Goal: Task Accomplishment & Management: Manage account settings

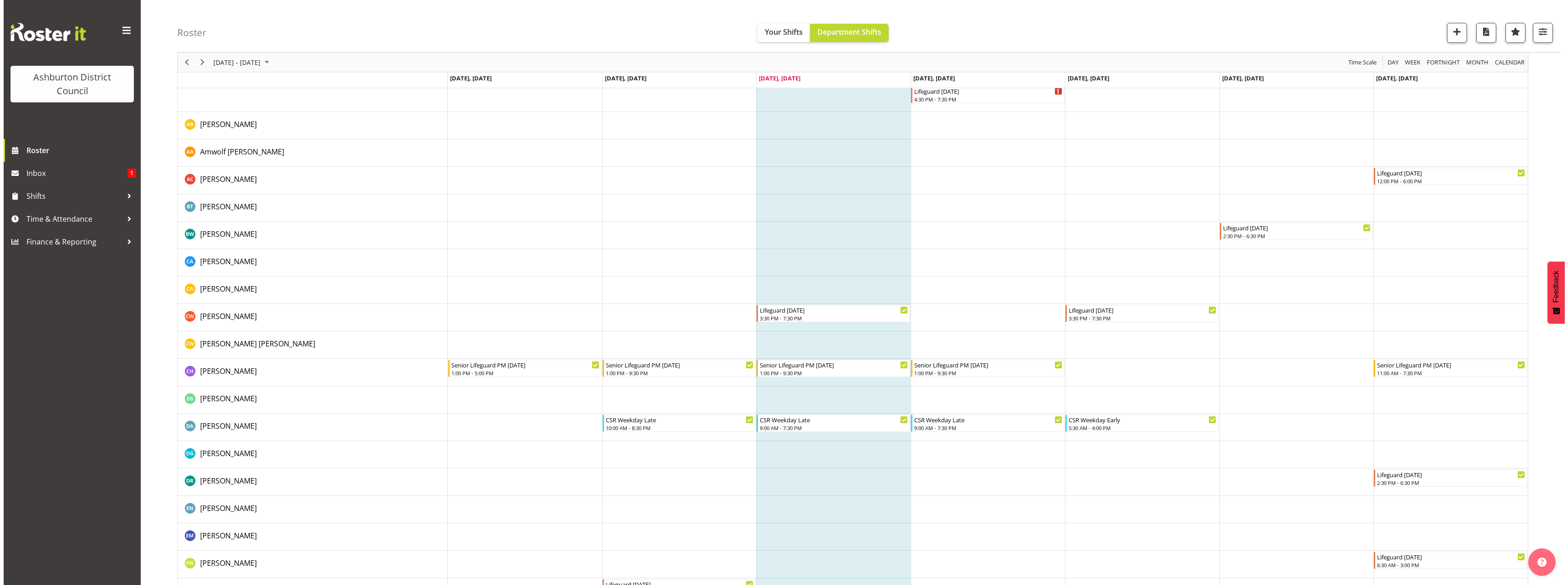
scroll to position [228, 0]
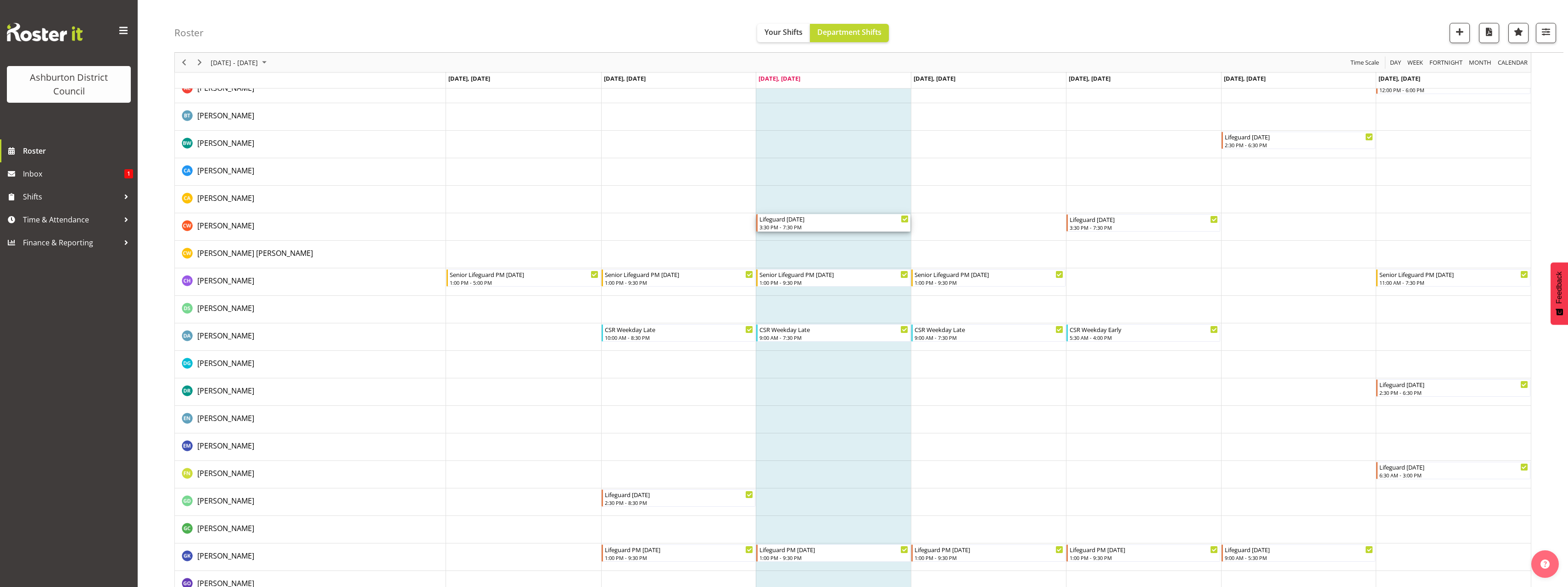
click at [839, 229] on div "3:30 PM - 7:30 PM" at bounding box center [834, 227] width 149 height 7
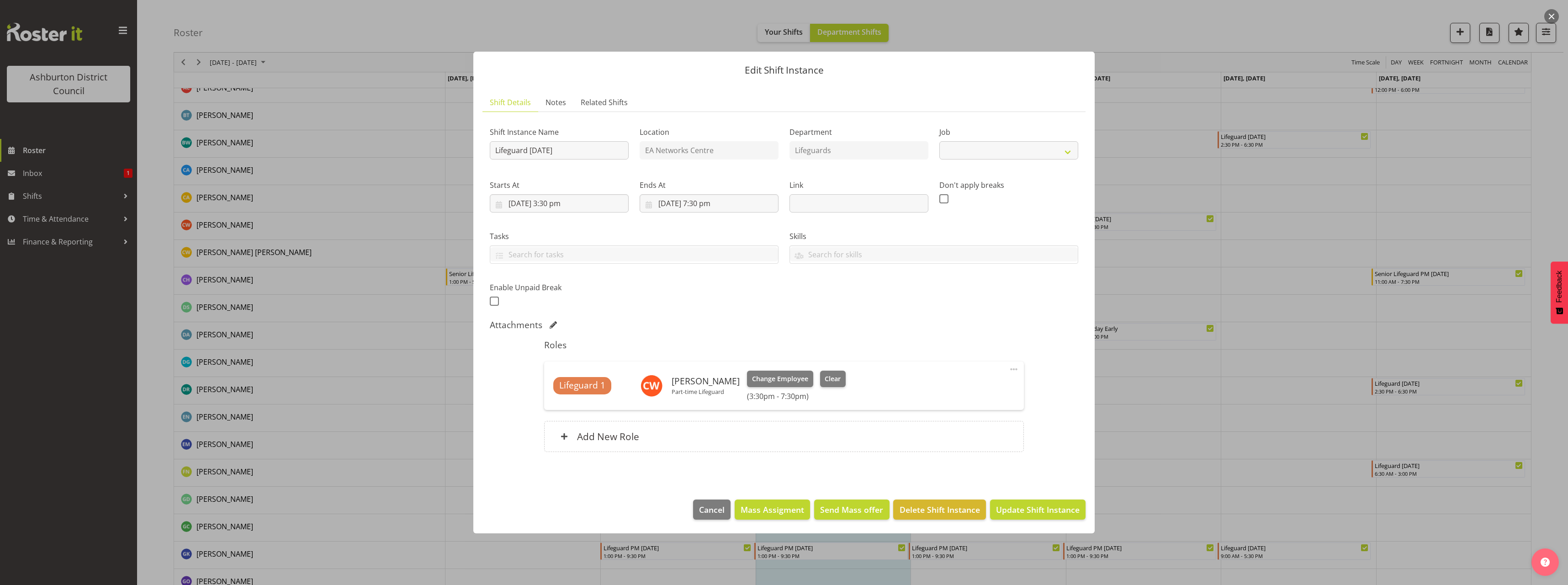
select select "38"
click at [588, 435] on h6 "Add New Role" at bounding box center [608, 436] width 62 height 12
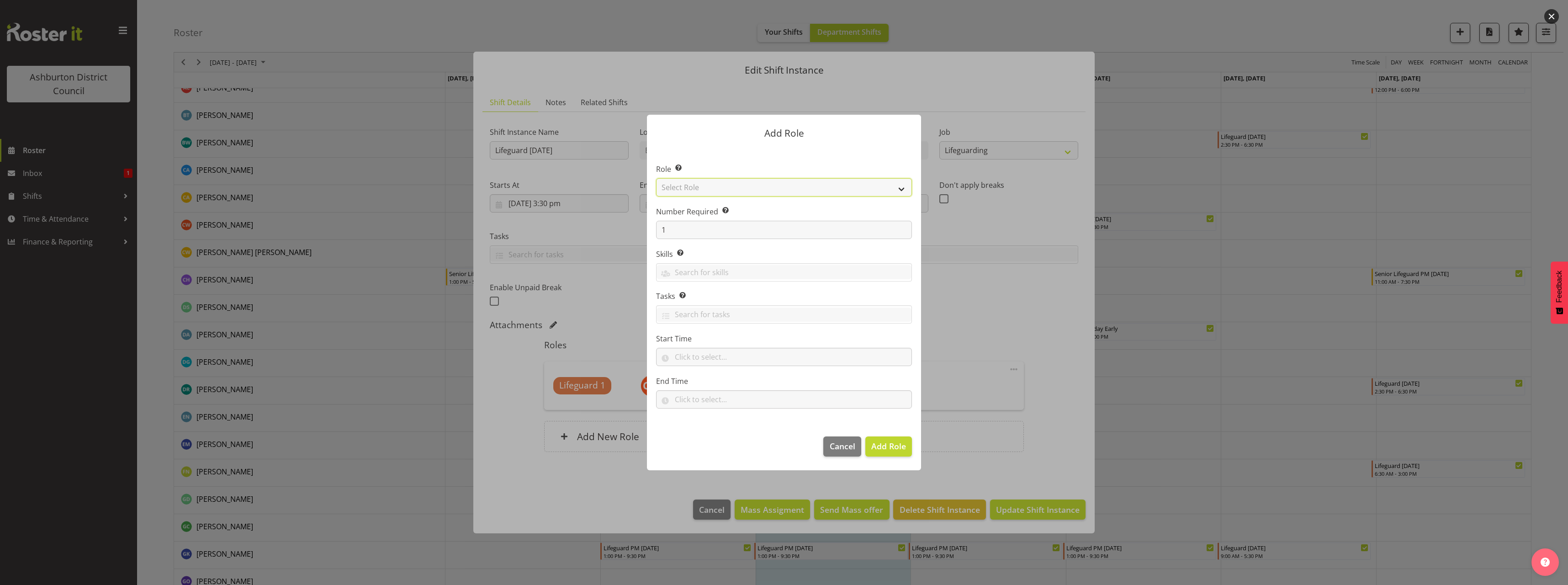
click at [751, 190] on select "Select Role AAGM Deputy Director AAGM Director Archivist Childrens Librarian Co…" at bounding box center [784, 187] width 256 height 18
select select "64"
click at [656, 178] on select "Select Role AAGM Deputy Director AAGM Director Archivist Childrens Librarian Co…" at bounding box center [784, 187] width 256 height 18
click at [721, 353] on input "text" at bounding box center [784, 357] width 256 height 18
click at [718, 380] on select "00 00 01 02 03 04 05 06 07 08 09 10 11 12 13 14 15 16 17 18 19 20 21 22 23" at bounding box center [718, 380] width 21 height 18
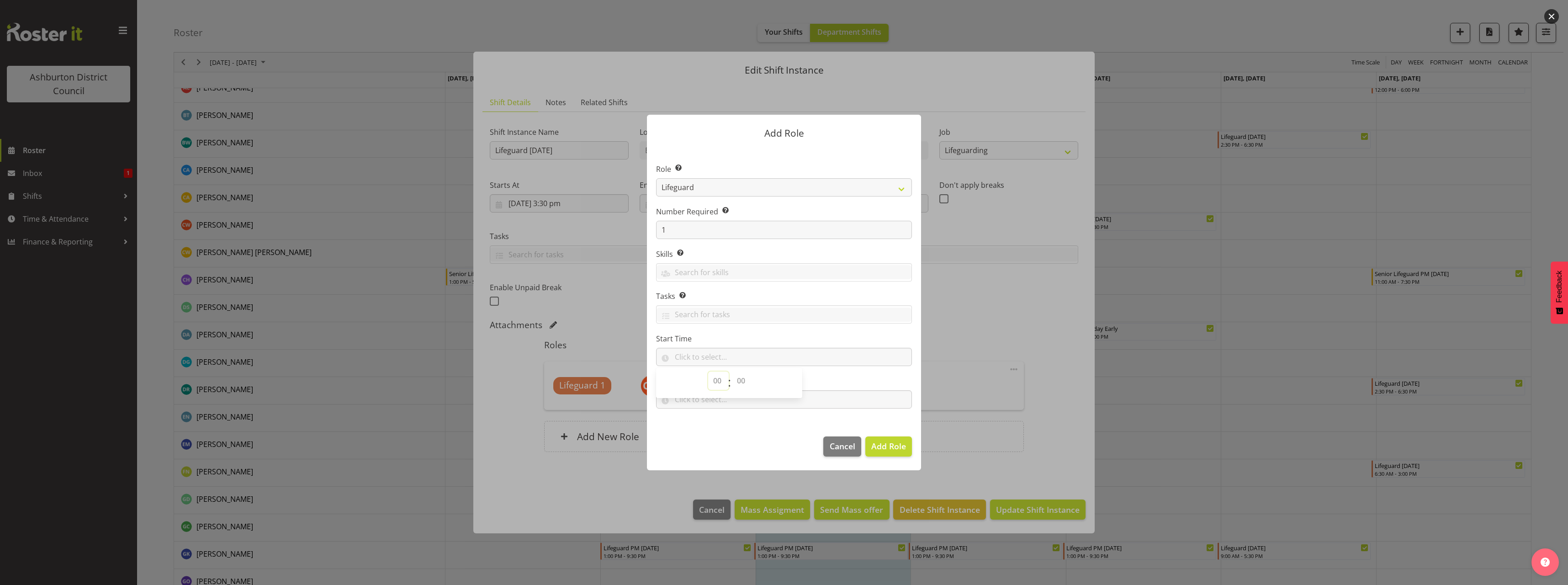
select select "11"
click at [708, 371] on select "00 00 01 02 03 04 05 06 07 08 09 10 11 12 13 14 15 16 17 18 19 20 21 22 23" at bounding box center [718, 380] width 21 height 18
click at [745, 380] on select "00 00 01 02 03 04 05 06 07 08 09 10 11 12 13 14 15 16 17 18 19 20 21 22 23 24 2…" at bounding box center [742, 380] width 21 height 18
select select "45"
click at [732, 371] on select "00 00 01 02 03 04 05 06 07 08 09 10 11 12 13 14 15 16 17 18 19 20 21 22 23 24 2…" at bounding box center [742, 380] width 21 height 18
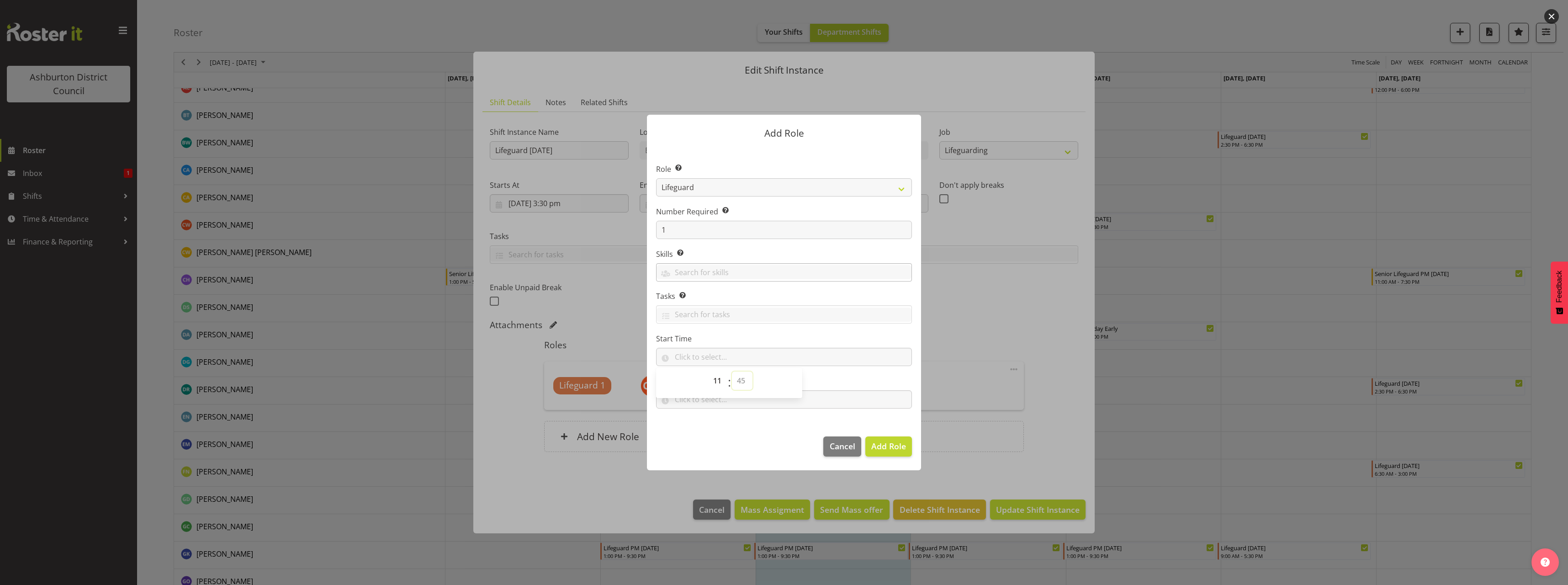
type input "11:45"
click at [732, 408] on input "text" at bounding box center [784, 399] width 256 height 18
click at [717, 418] on select "00 00 01 02 03 04 05 06 07 08 09 10 11 12 13 14 15 16 17 18 19 20 21 22 23" at bounding box center [718, 423] width 21 height 18
select select "12"
click at [708, 414] on select "00 00 01 02 03 04 05 06 07 08 09 10 11 12 13 14 15 16 17 18 19 20 21 22 23" at bounding box center [718, 423] width 21 height 18
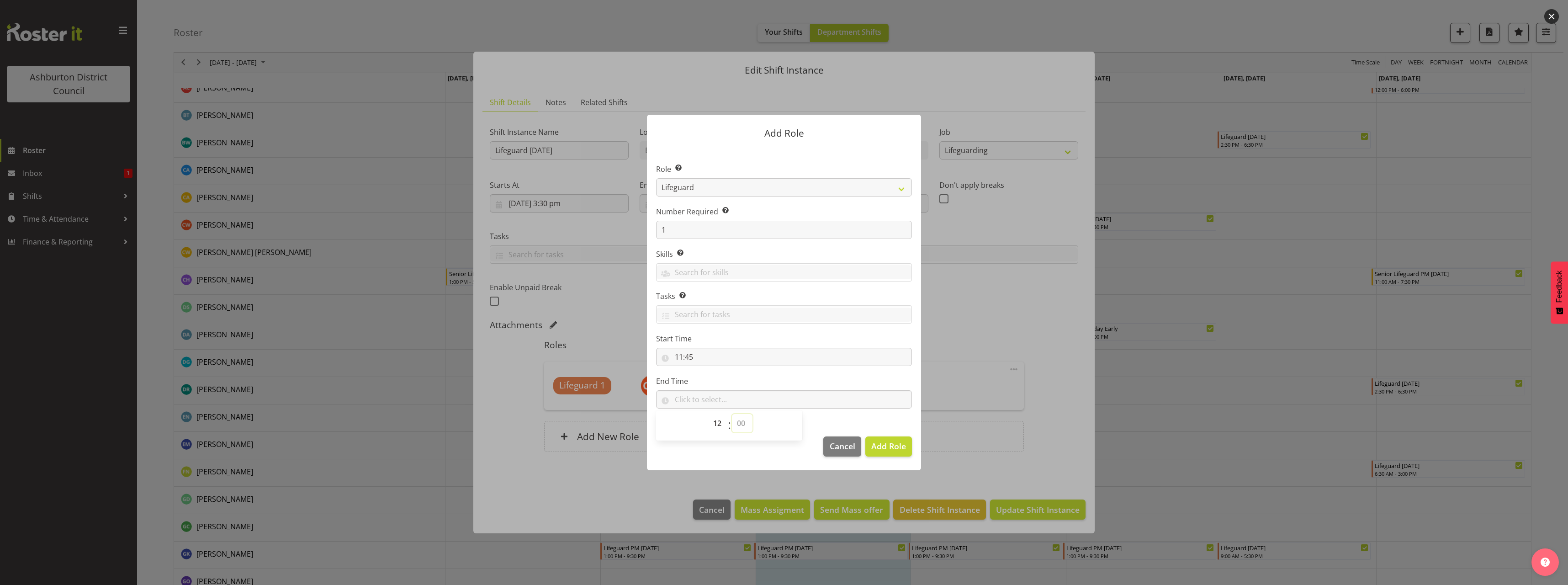
click at [744, 422] on select "00 00 01 02 03 04 05 06 07 08 09 10 11 12 13 14 15 16 17 18 19 20 21 22 23 24 2…" at bounding box center [742, 423] width 21 height 18
select select "15"
click at [732, 414] on select "00 00 01 02 03 04 05 06 07 08 09 10 11 12 13 14 15 16 17 18 19 20 21 22 23 24 2…" at bounding box center [742, 423] width 21 height 18
type input "12:15"
drag, startPoint x: 853, startPoint y: 423, endPoint x: 859, endPoint y: 422, distance: 6.1
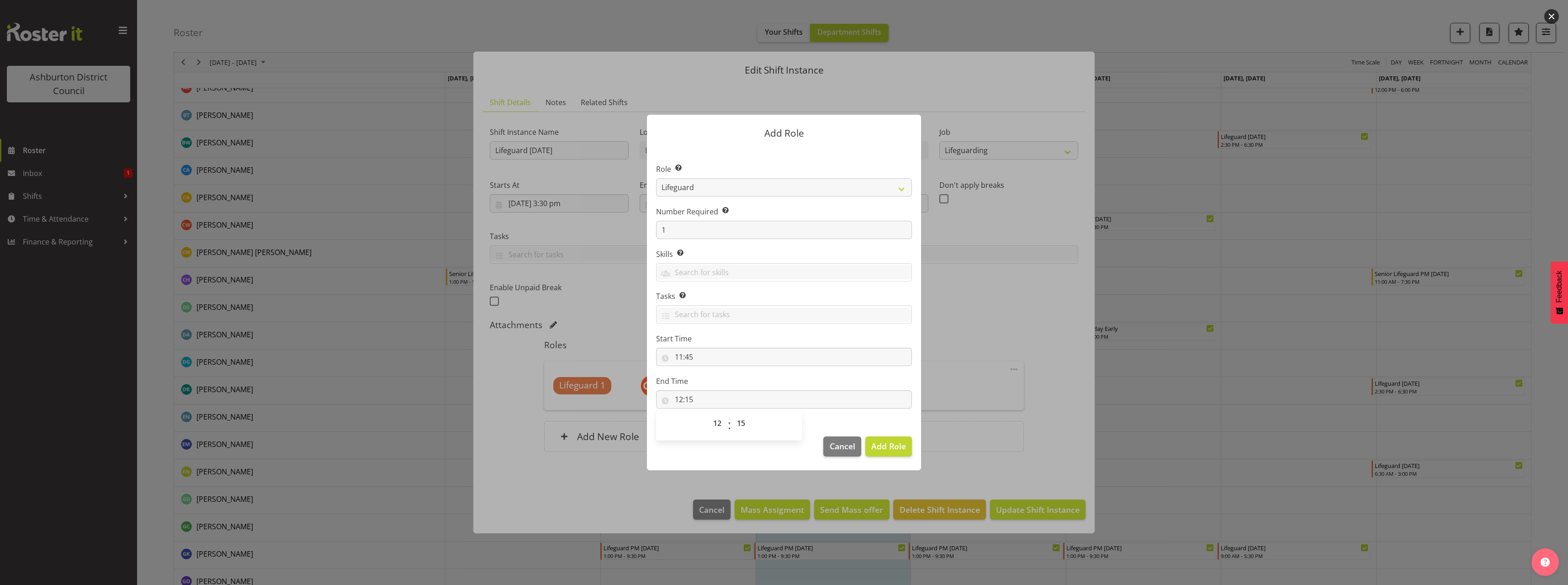
click at [856, 422] on section "Role Select the role you wish to add to the shift. AAGM Deputy Director AAGM Di…" at bounding box center [784, 287] width 274 height 279
click at [891, 443] on span "Add Role" at bounding box center [888, 446] width 35 height 11
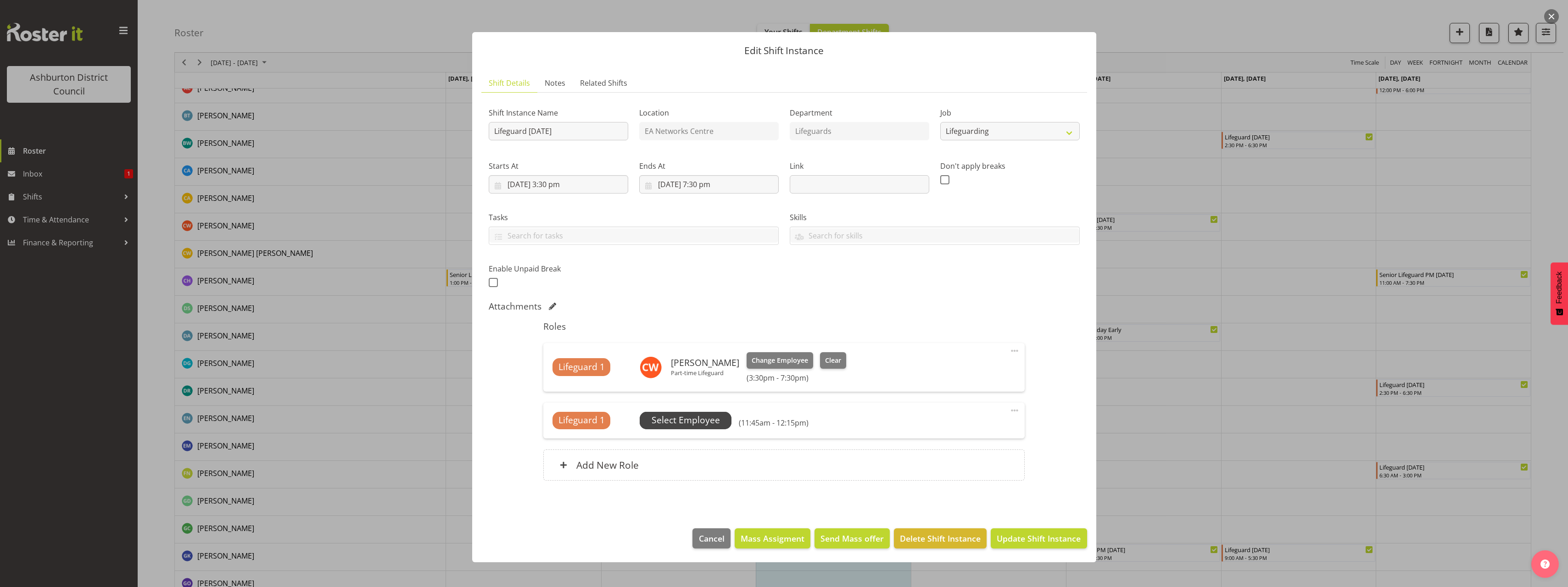
click at [705, 421] on span "Select Employee" at bounding box center [686, 420] width 68 height 13
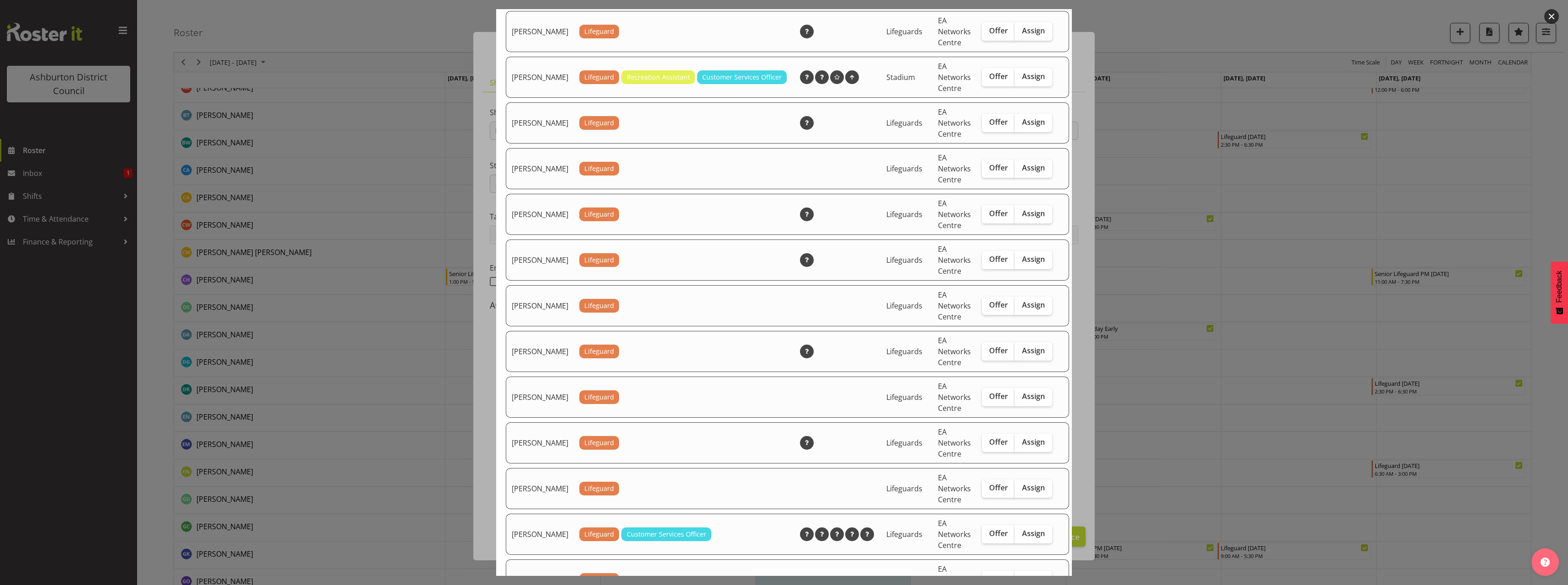
scroll to position [959, 0]
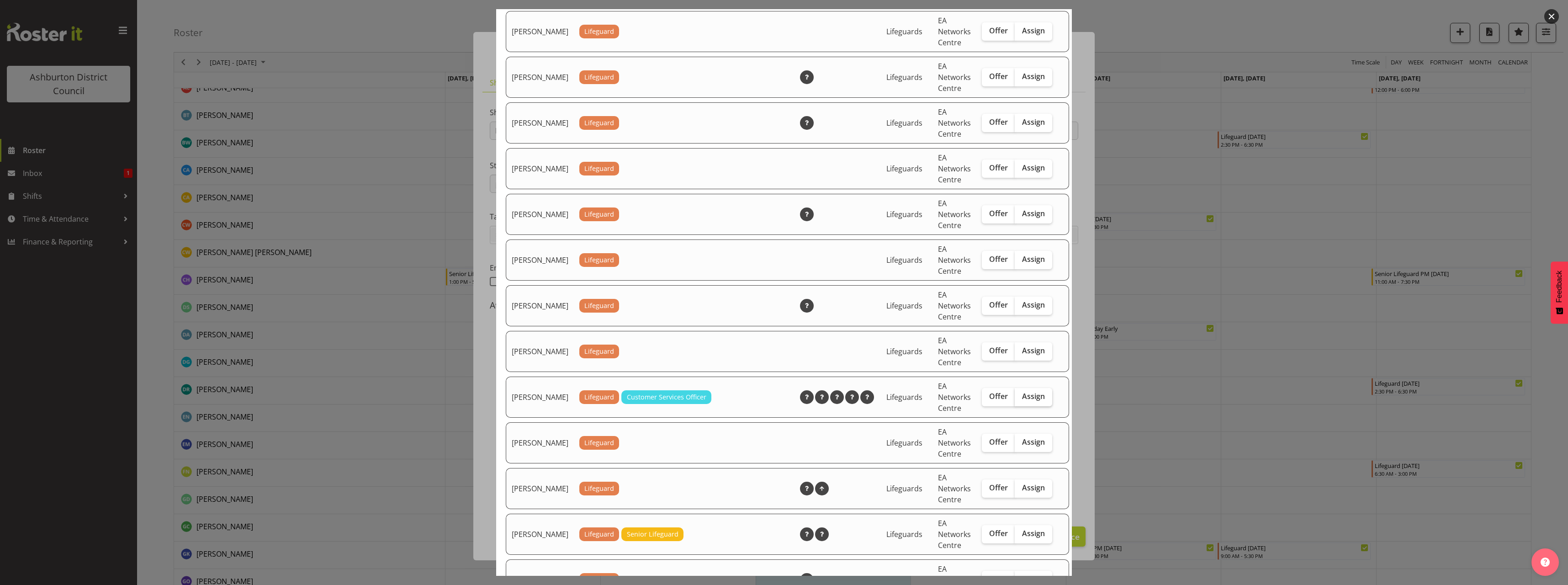
click at [1022, 401] on span "Assign" at bounding box center [1034, 396] width 23 height 9
click at [1015, 399] on input "Assign" at bounding box center [1018, 396] width 6 height 6
checkbox input "true"
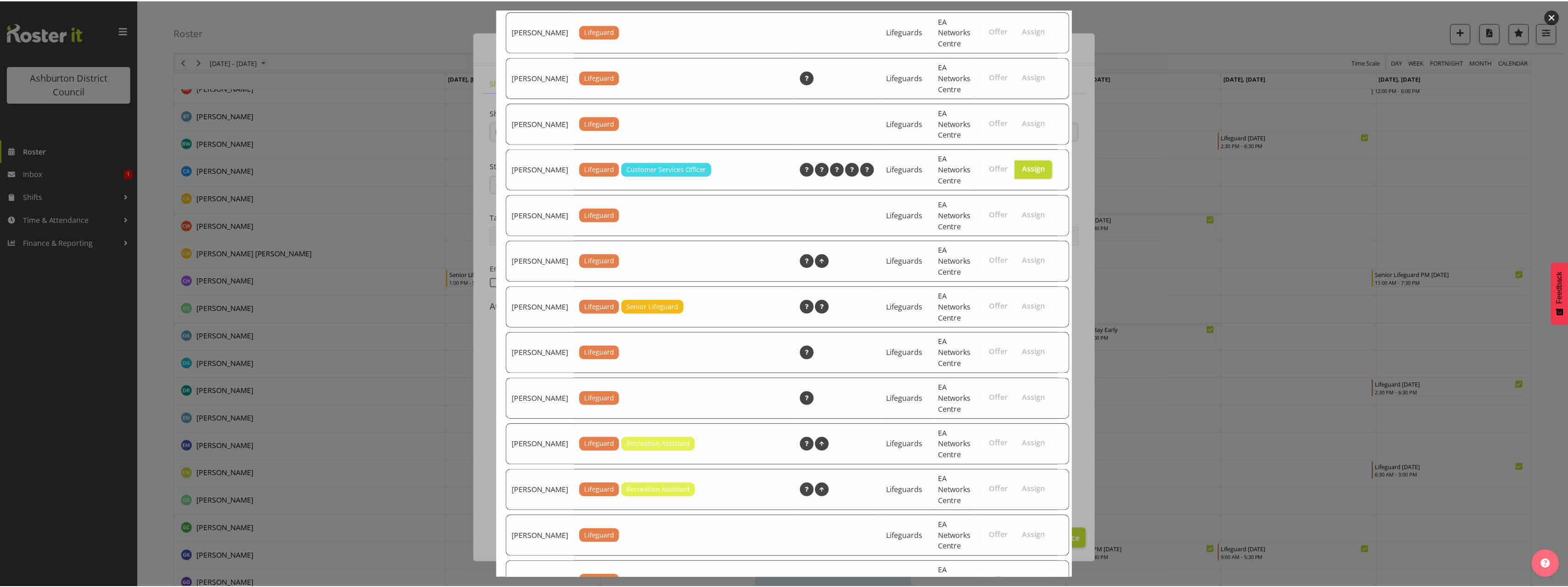
scroll to position [1387, 0]
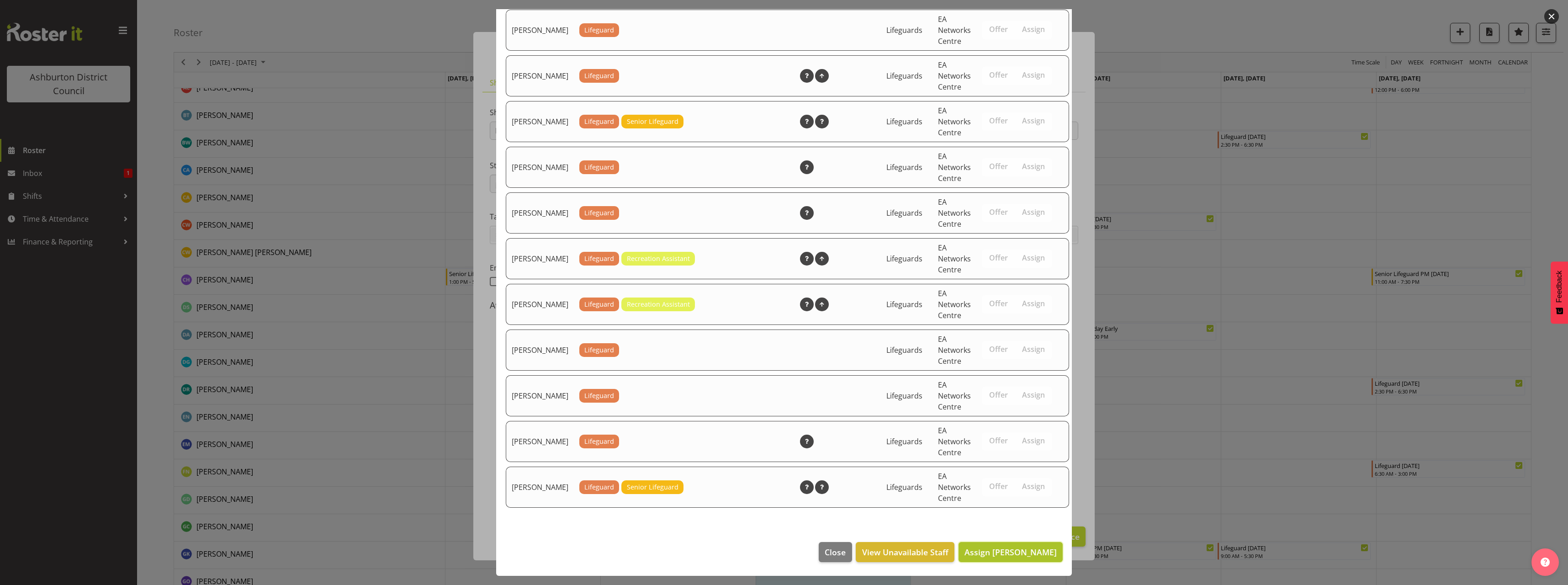
click at [1009, 547] on span "Assign [PERSON_NAME]" at bounding box center [1010, 552] width 93 height 11
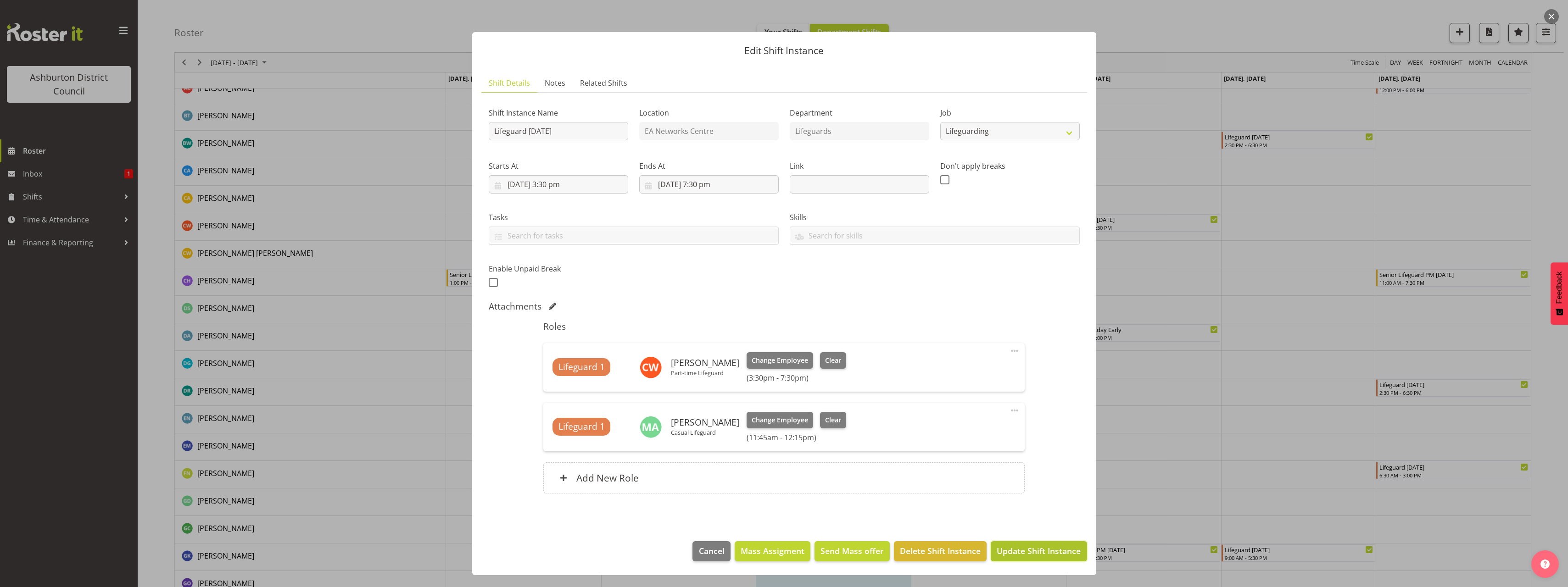
click at [1033, 548] on span "Update Shift Instance" at bounding box center [1038, 551] width 84 height 12
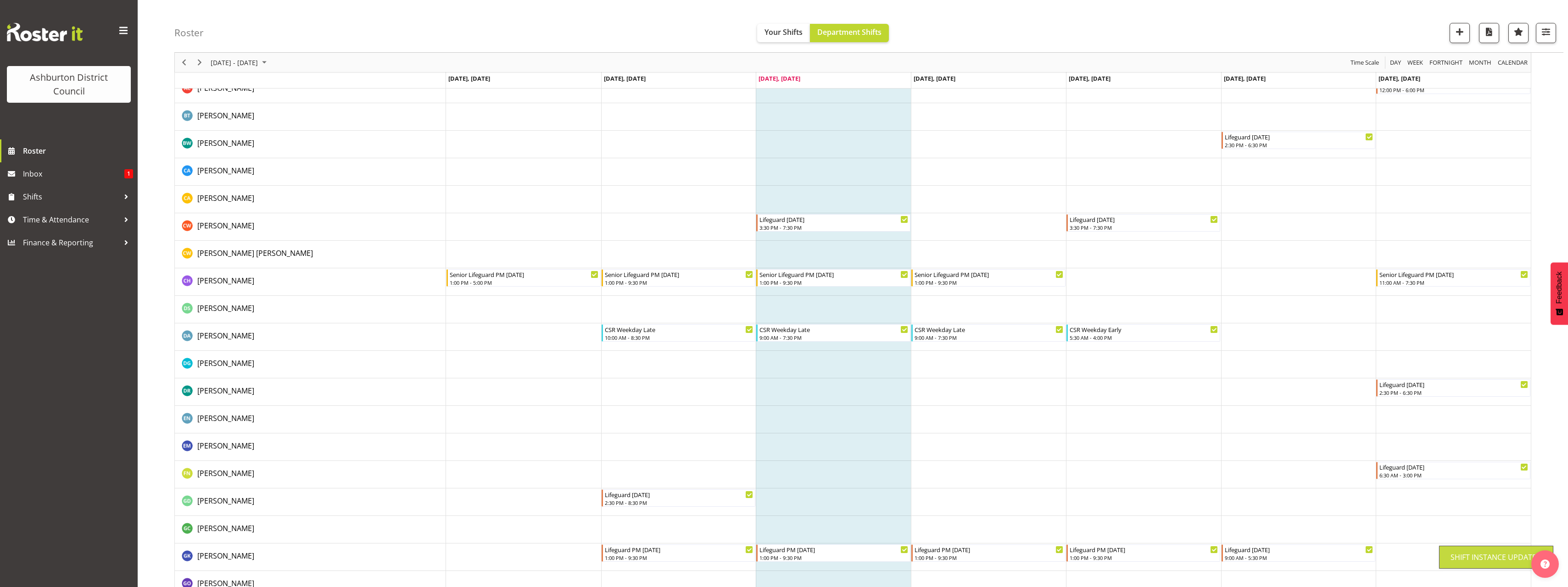
scroll to position [321, 0]
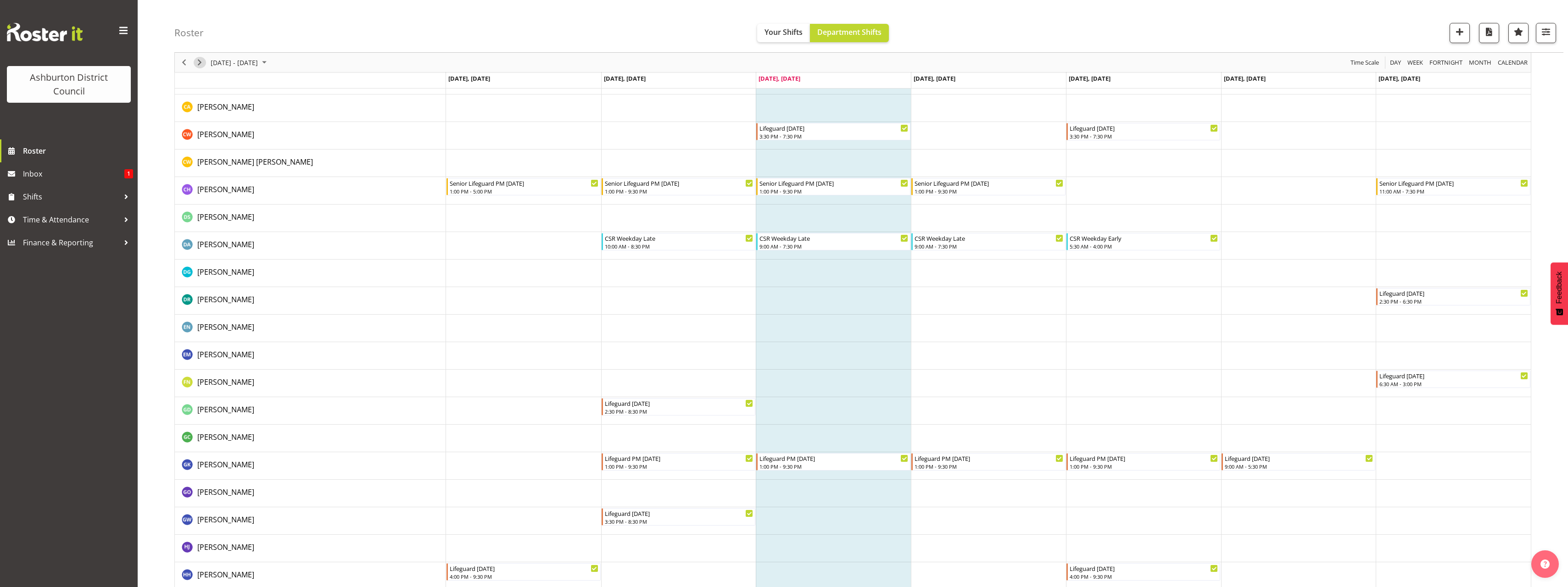
click at [197, 64] on span "Next" at bounding box center [199, 62] width 11 height 12
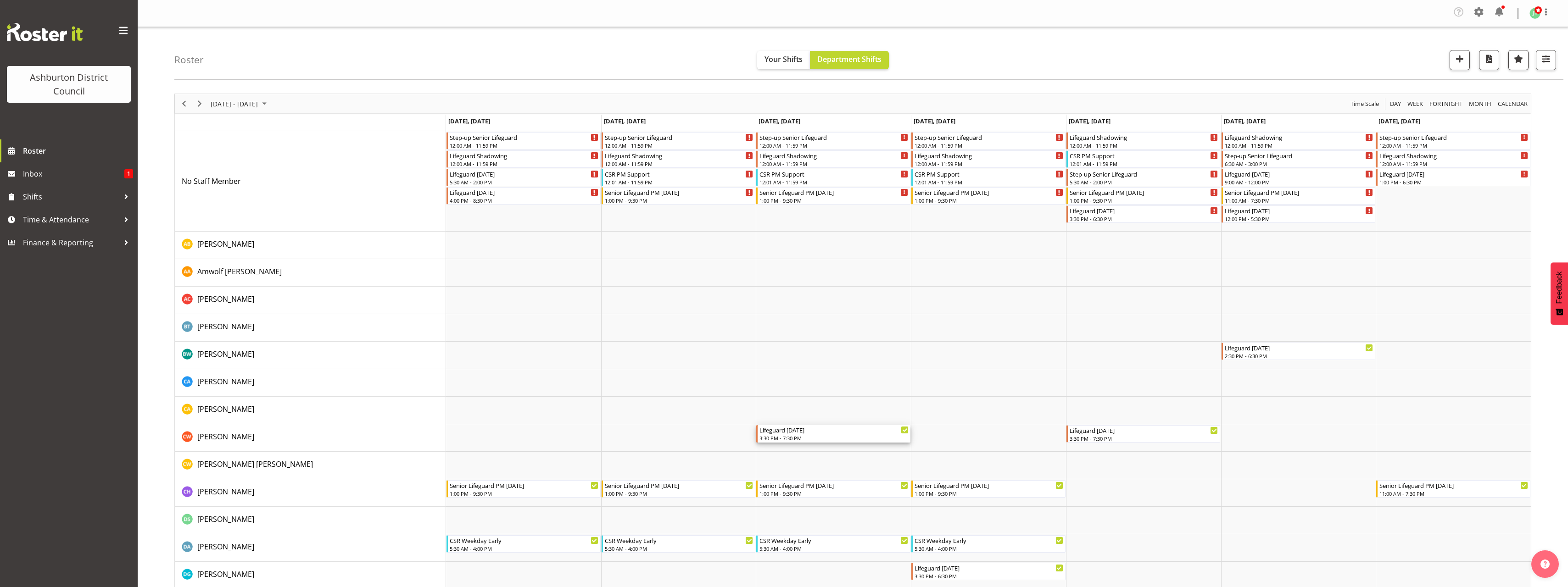
click at [866, 432] on div "Lifeguard [DATE]" at bounding box center [834, 429] width 149 height 9
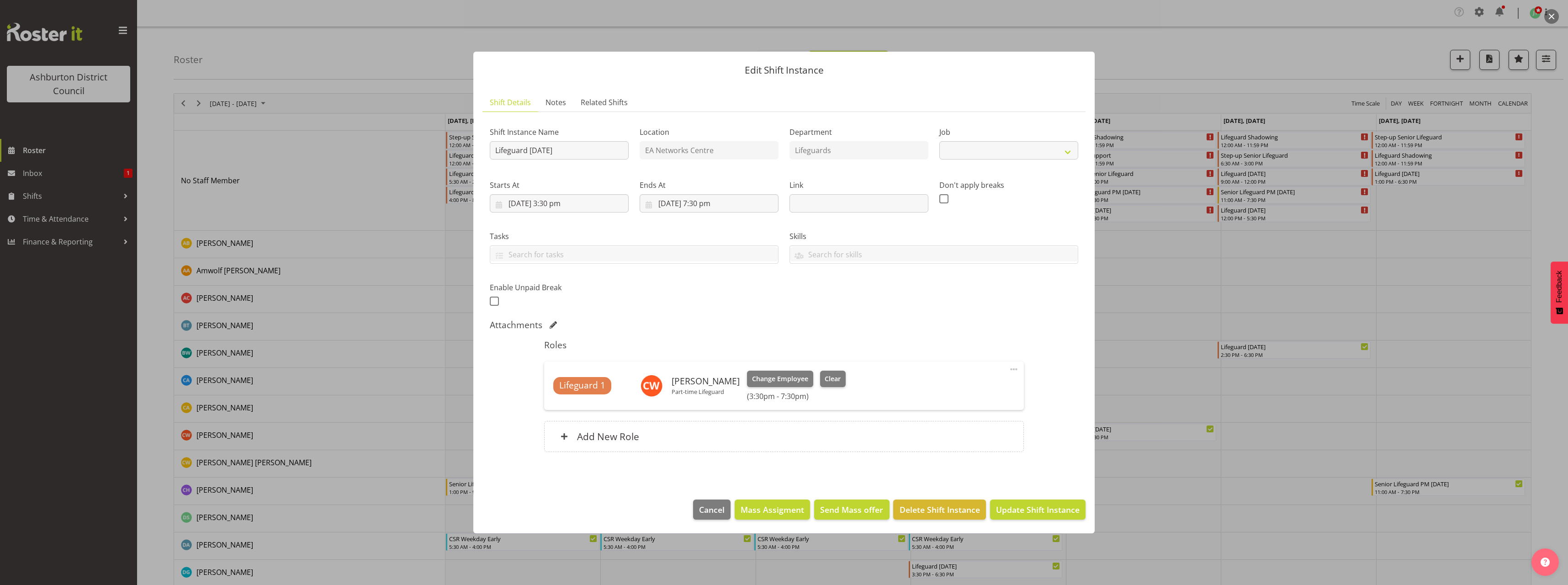
select select "38"
click at [1552, 16] on button "button" at bounding box center [1552, 16] width 15 height 15
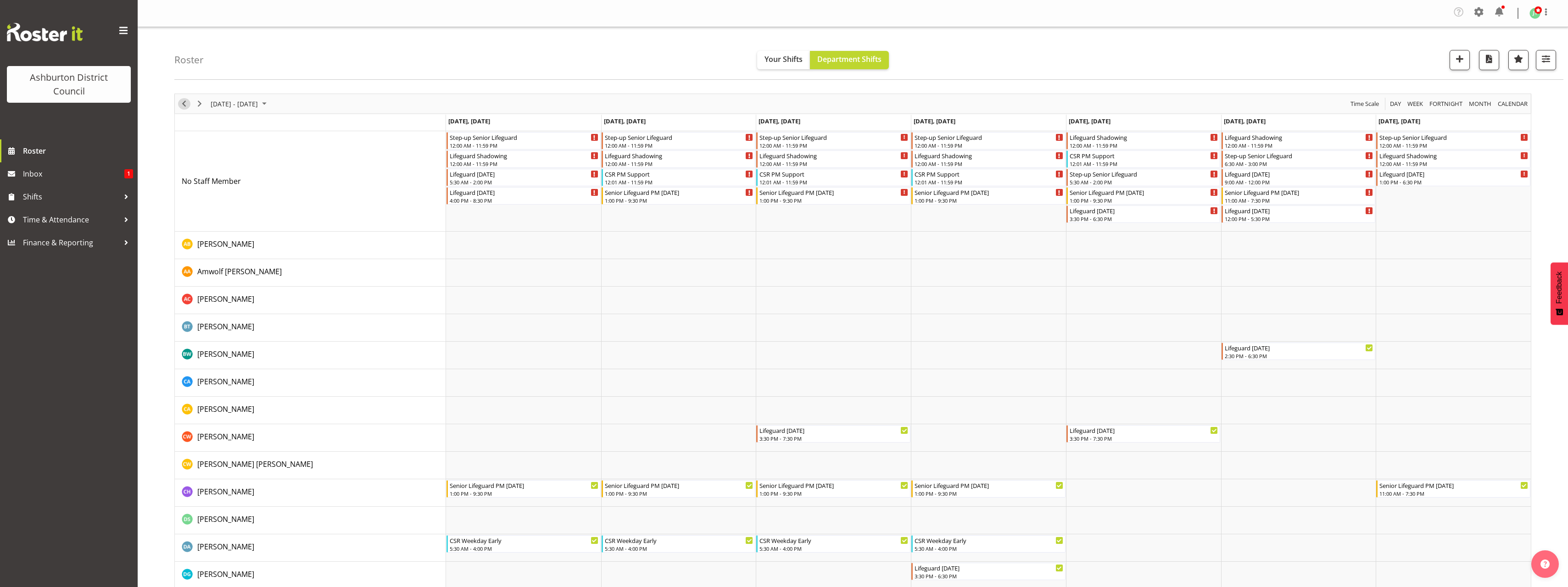
click at [183, 105] on span "Previous" at bounding box center [184, 104] width 11 height 12
